Goal: Task Accomplishment & Management: Manage account settings

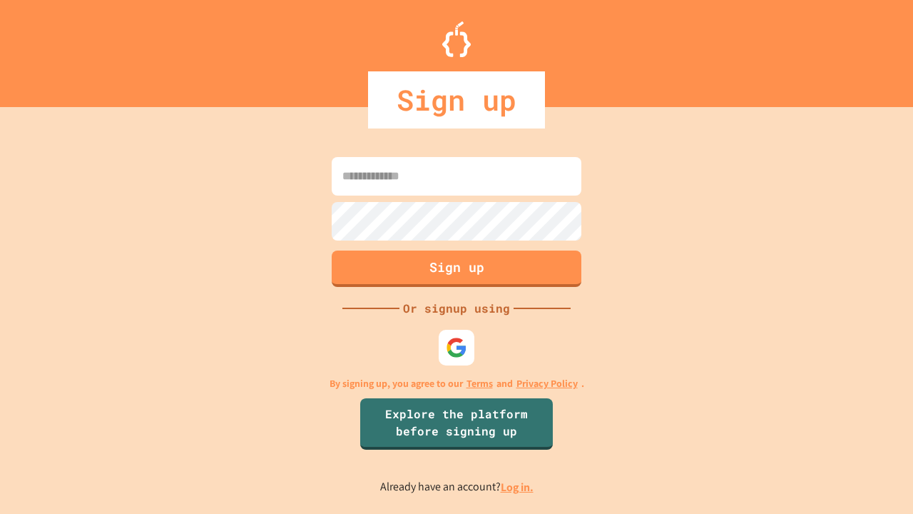
click at [518, 487] on link "Log in." at bounding box center [517, 486] width 33 height 15
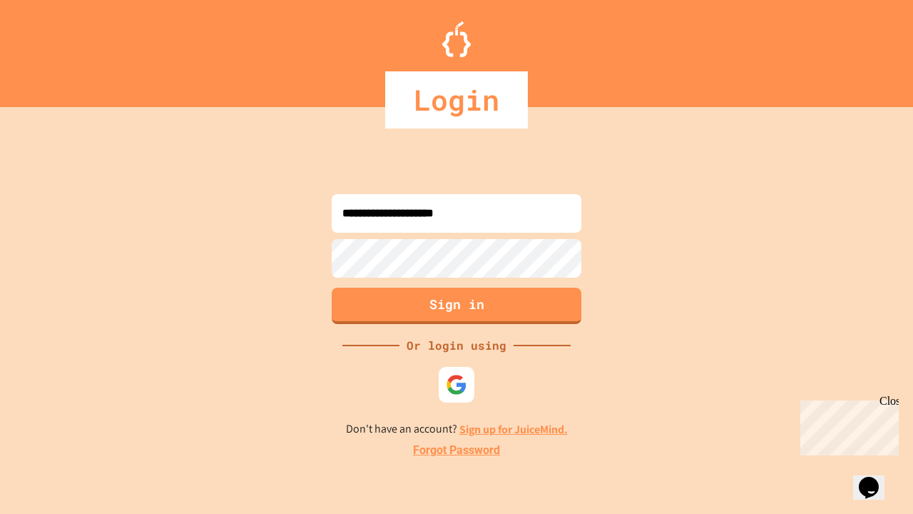
type input "**********"
